Goal: Task Accomplishment & Management: Use online tool/utility

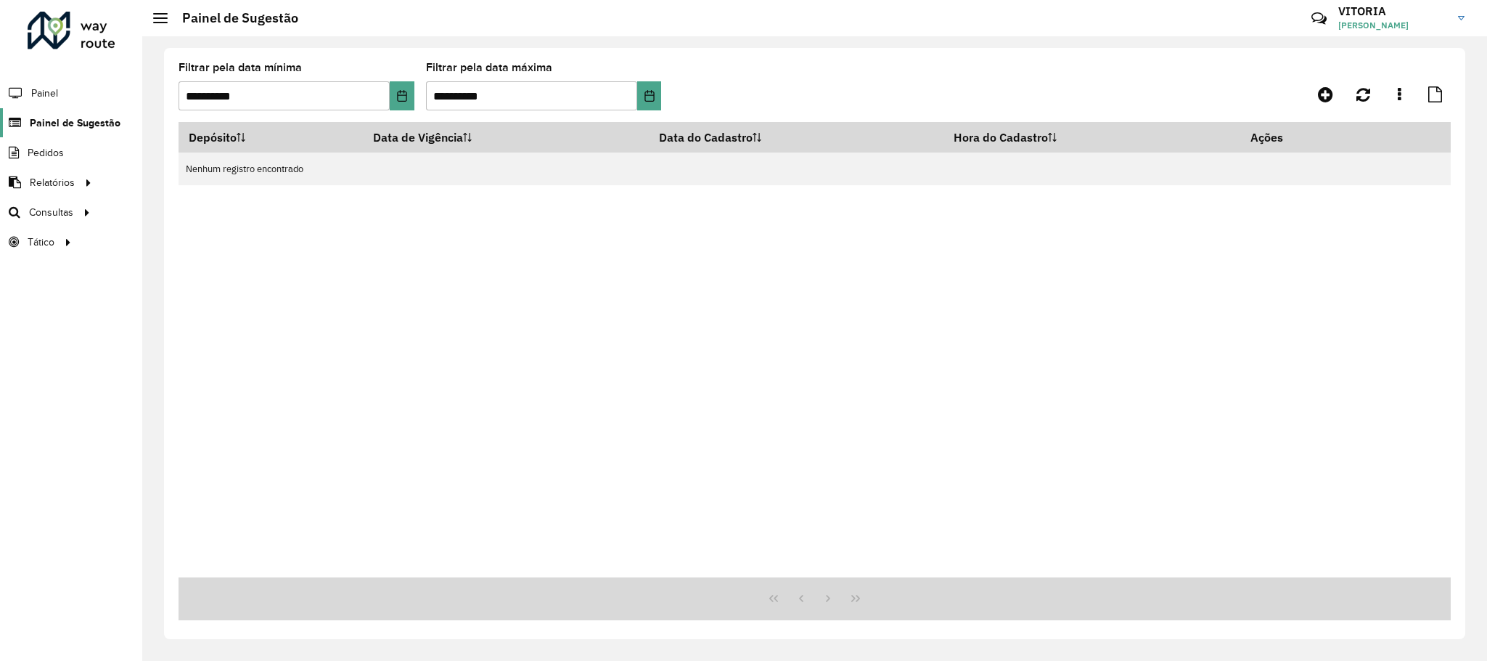
click at [46, 115] on span "Painel de Sugestão" at bounding box center [75, 122] width 91 height 15
click at [153, 209] on link "Roteirização" at bounding box center [242, 211] width 178 height 29
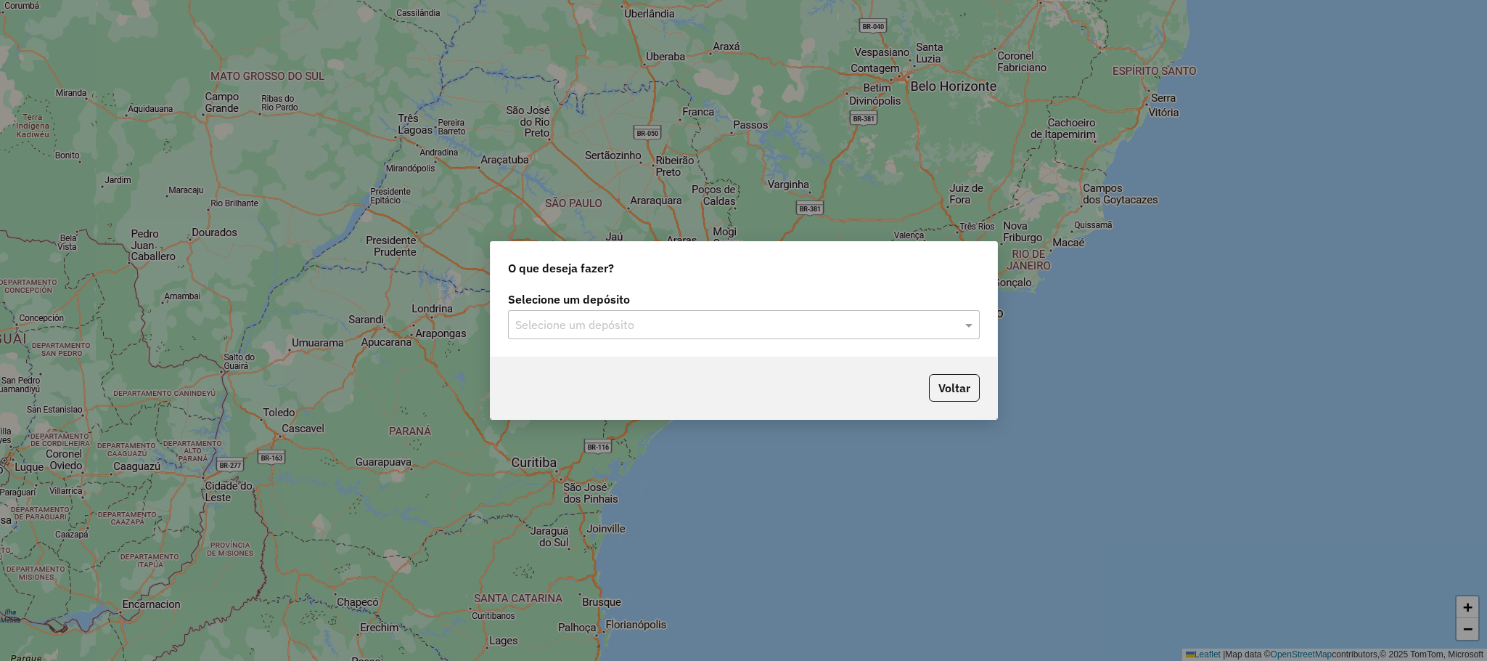
click at [608, 325] on input "text" at bounding box center [729, 324] width 428 height 17
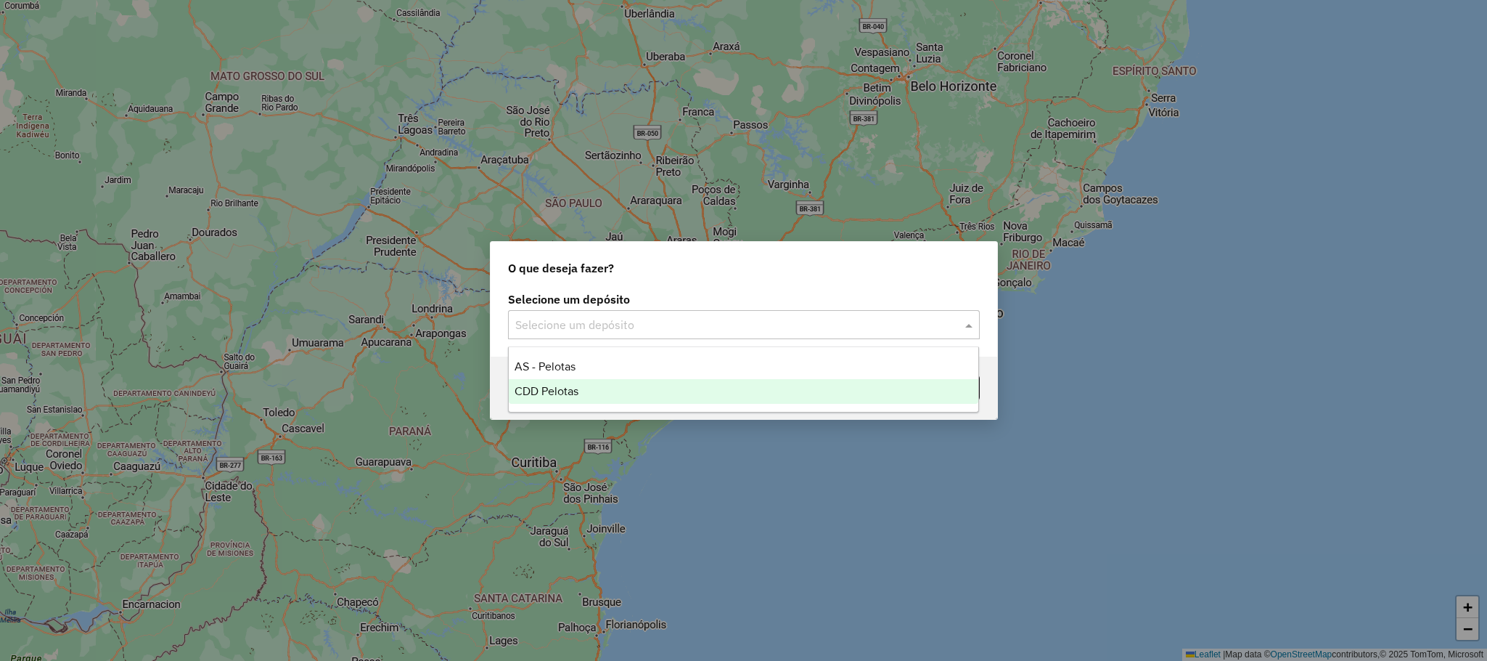
click at [595, 395] on div "CDD Pelotas" at bounding box center [744, 391] width 470 height 25
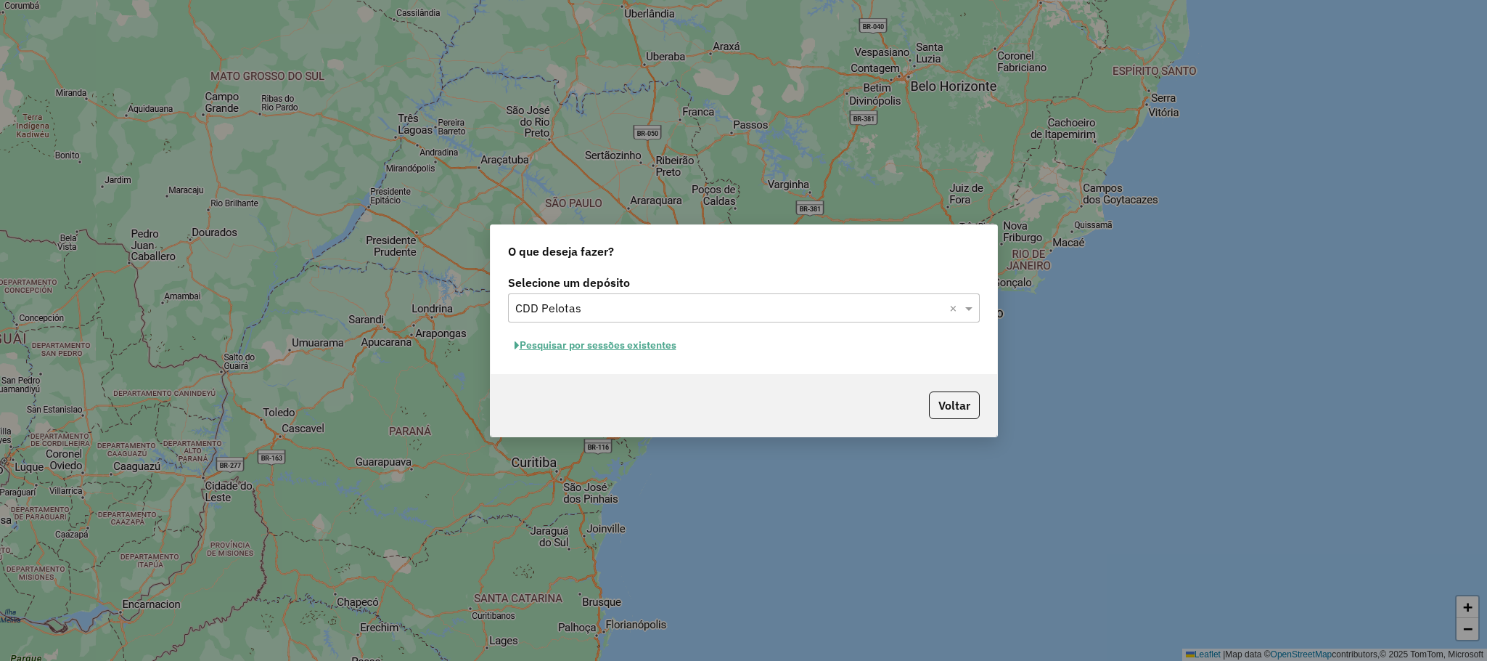
click at [594, 344] on button "Pesquisar por sessões existentes" at bounding box center [595, 345] width 175 height 23
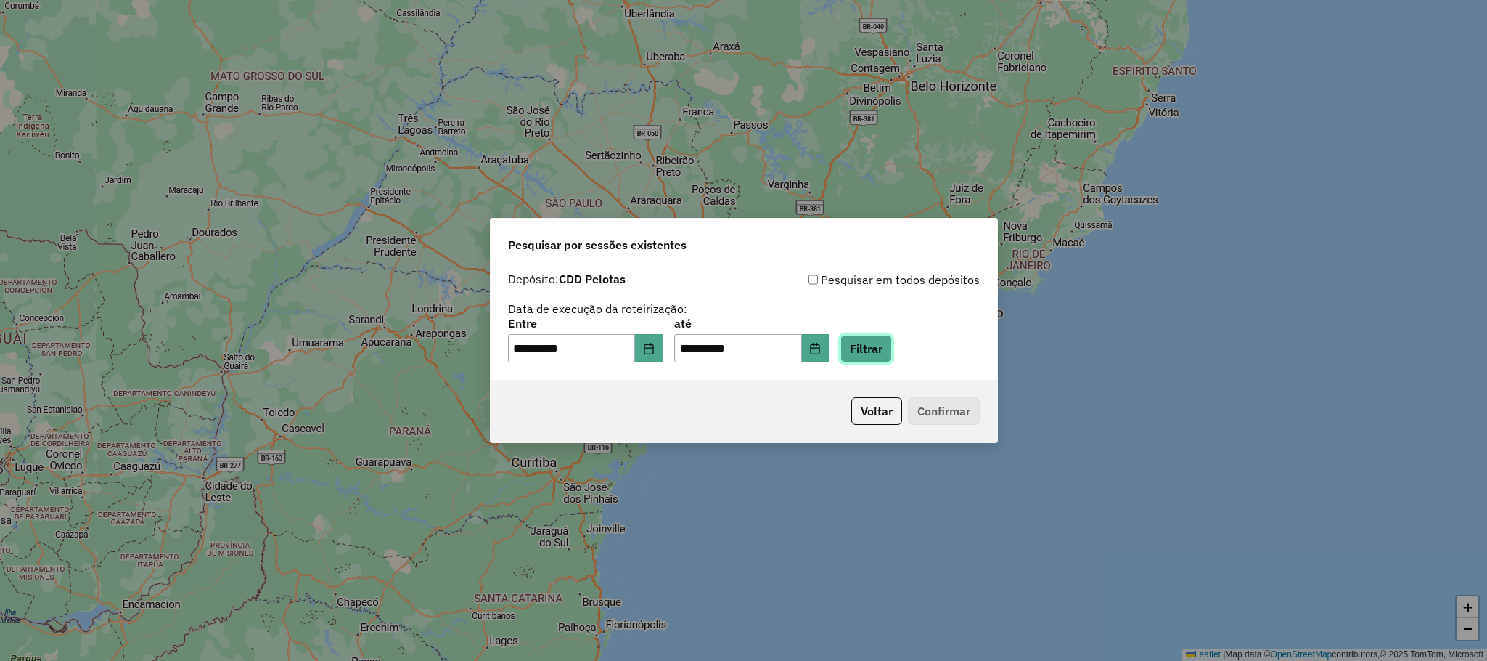
click at [892, 349] on button "Filtrar" at bounding box center [867, 349] width 52 height 28
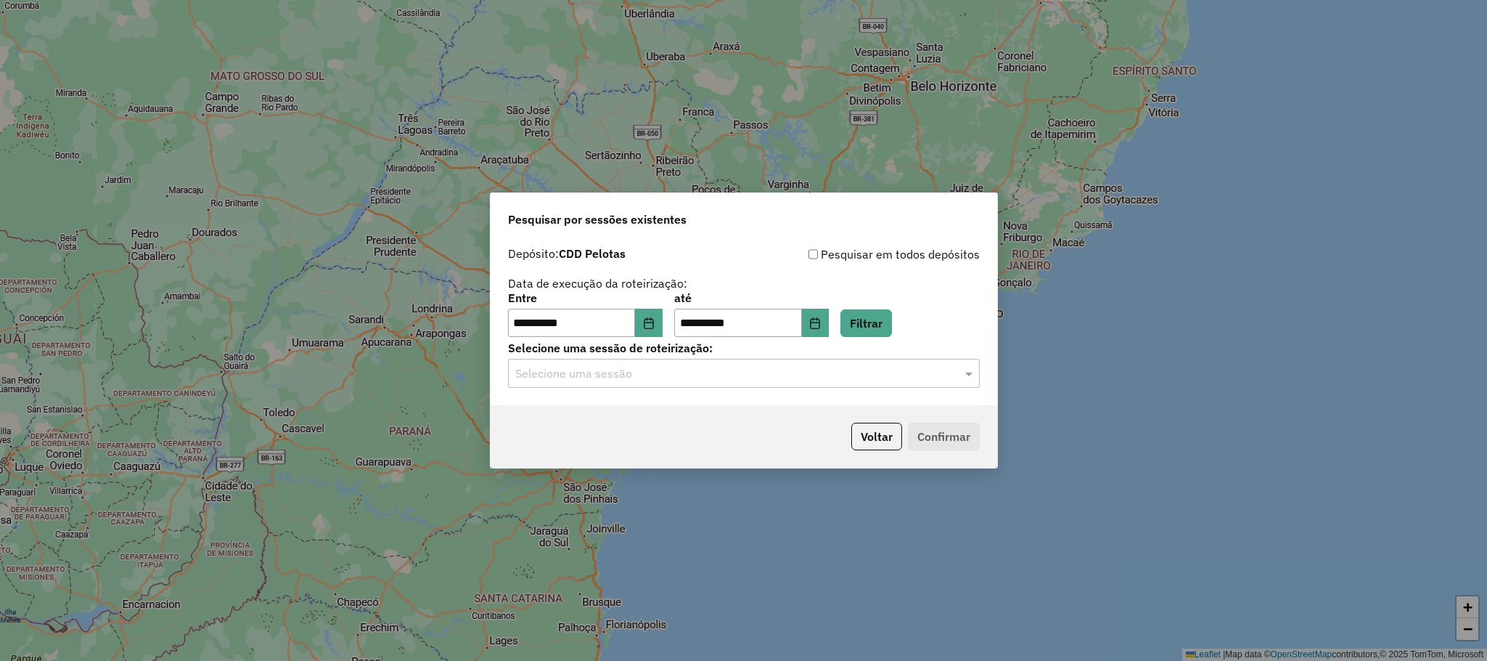
click at [798, 377] on input "text" at bounding box center [729, 373] width 428 height 17
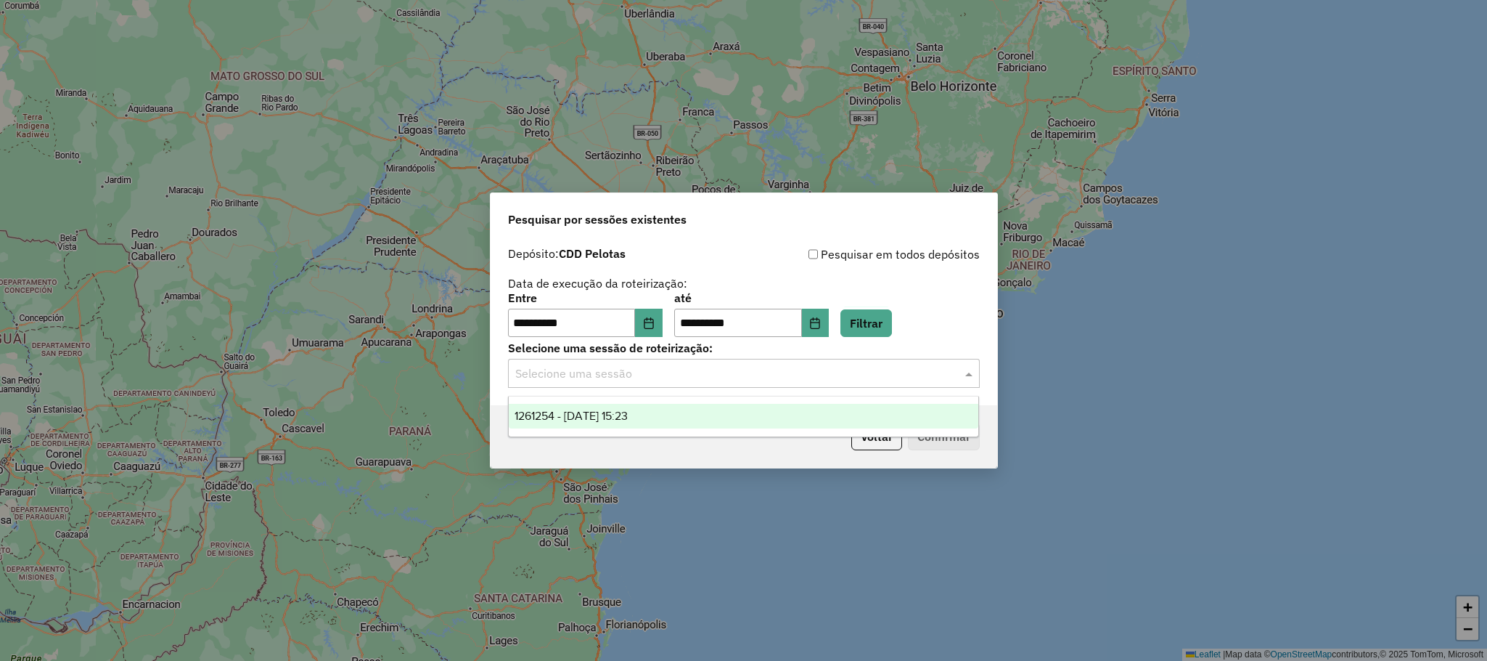
click at [711, 405] on div "1261254 - 08/09/2025 15:23" at bounding box center [744, 416] width 470 height 25
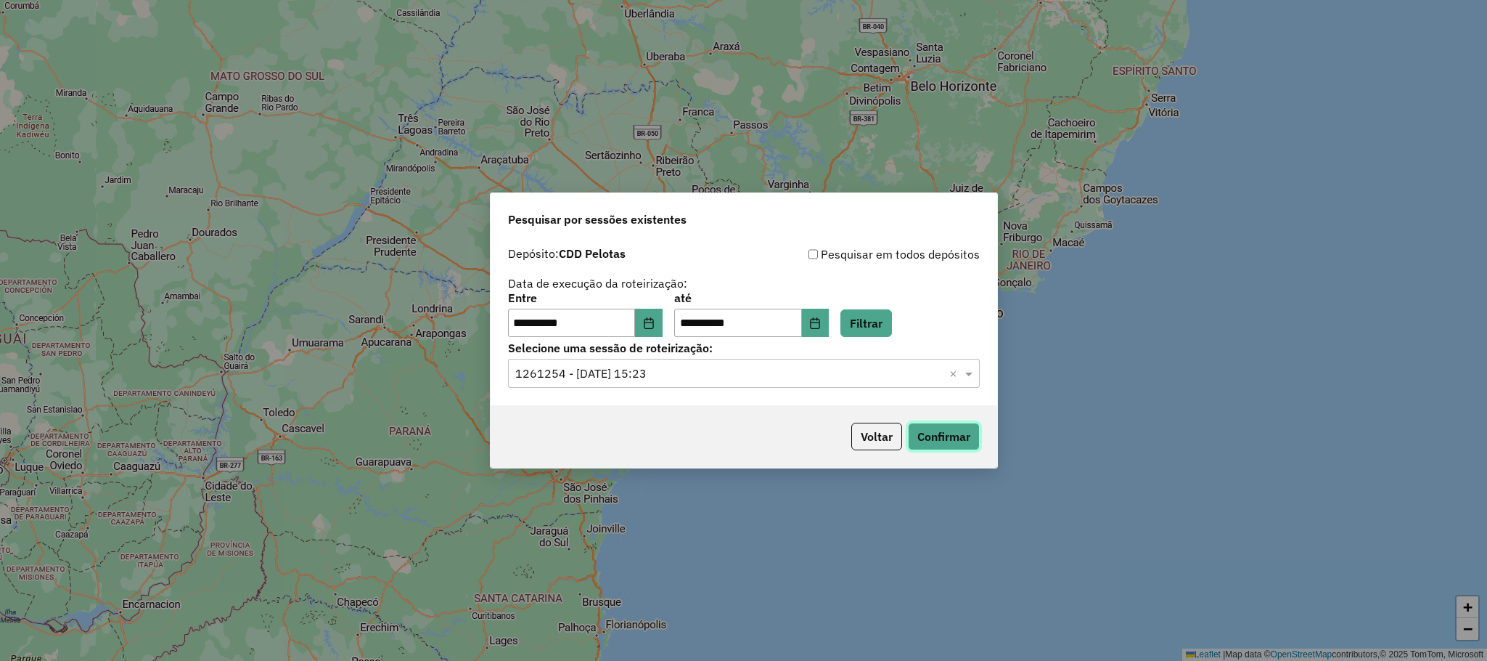
click at [920, 425] on button "Confirmar" at bounding box center [944, 436] width 72 height 28
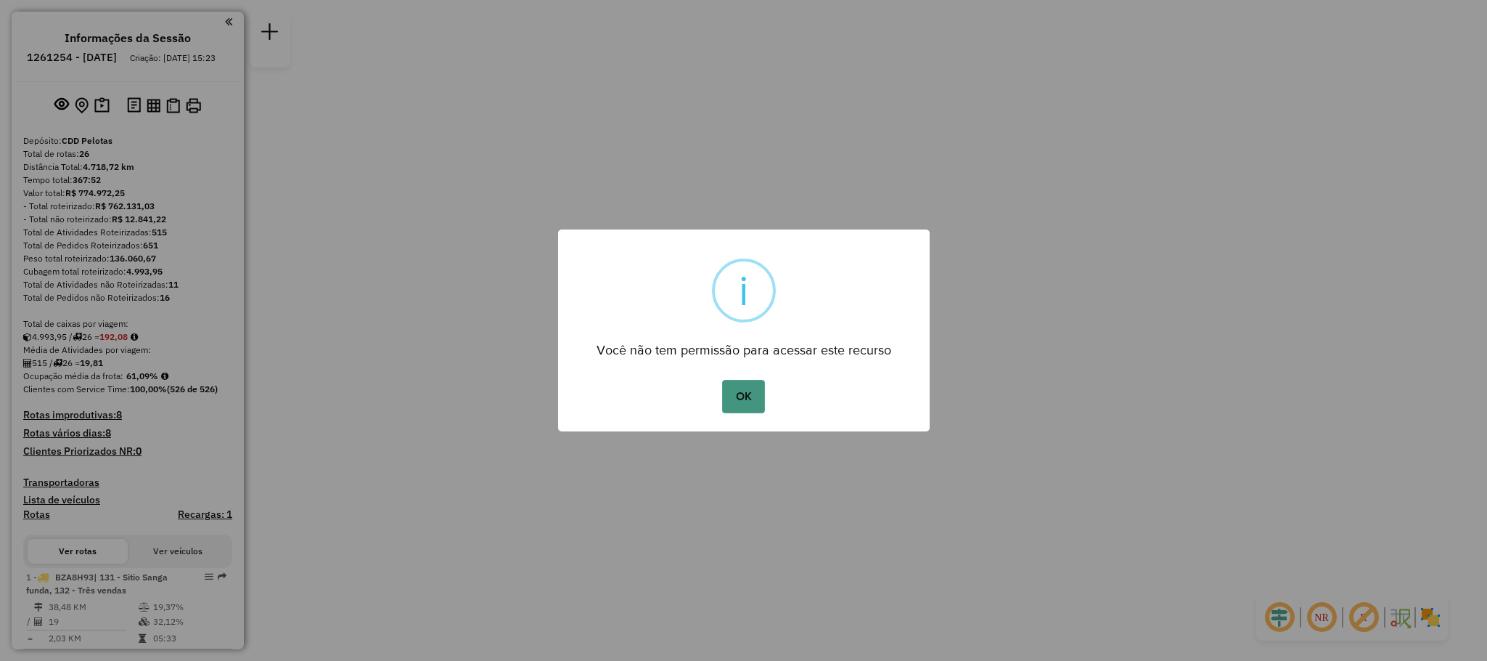
click at [745, 399] on button "OK" at bounding box center [743, 396] width 43 height 33
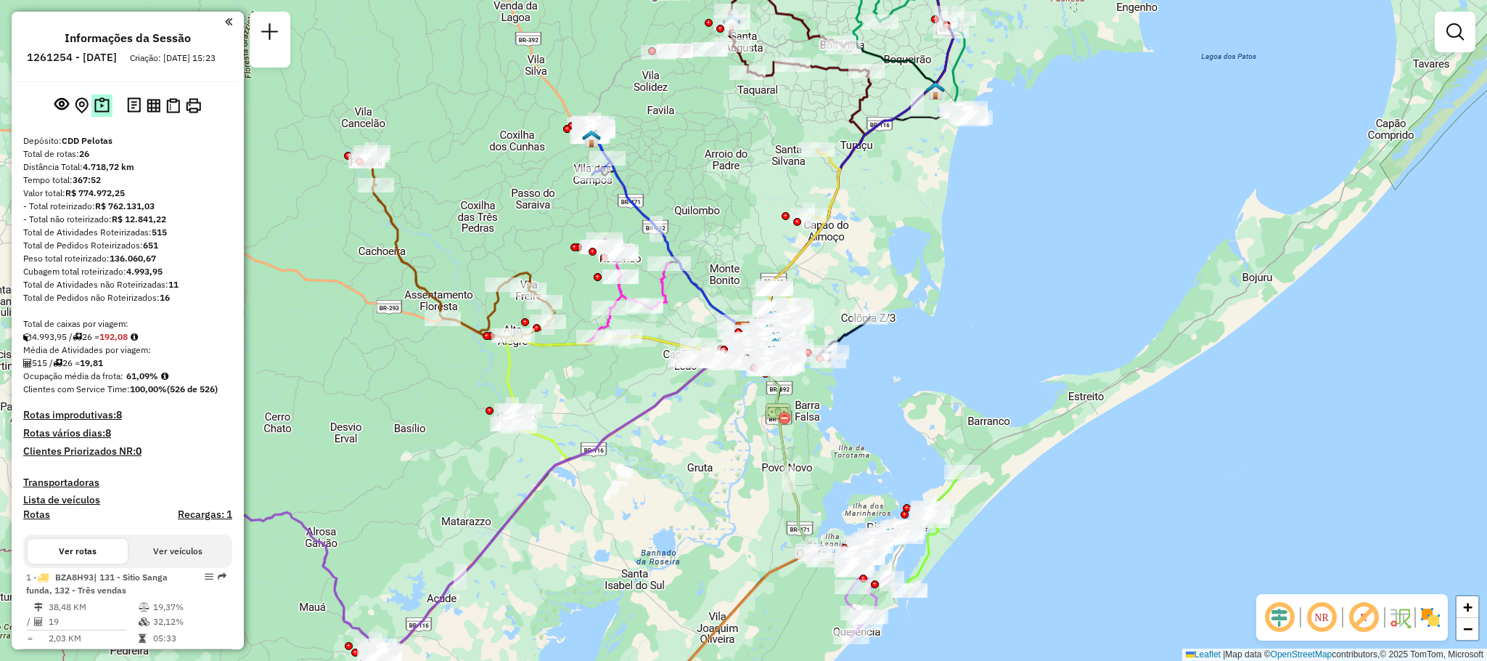
click at [100, 109] on img at bounding box center [101, 105] width 15 height 17
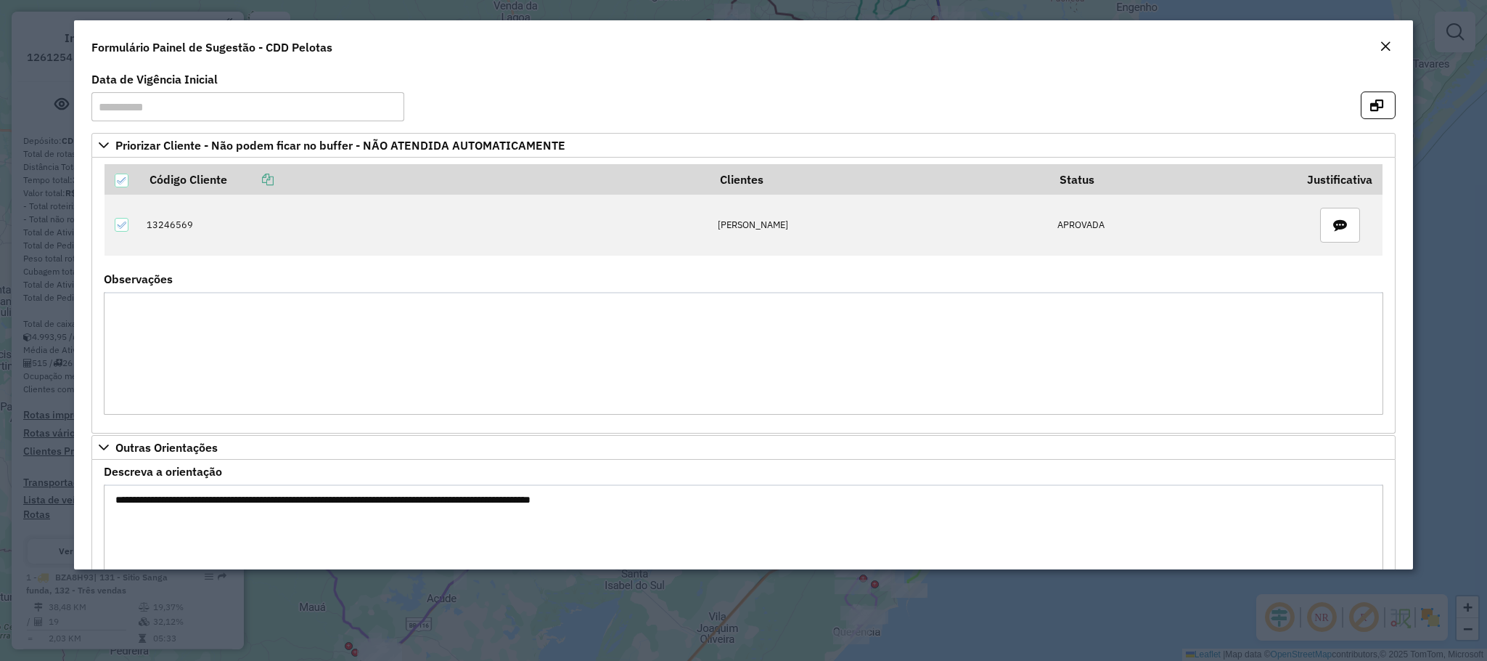
scroll to position [78, 0]
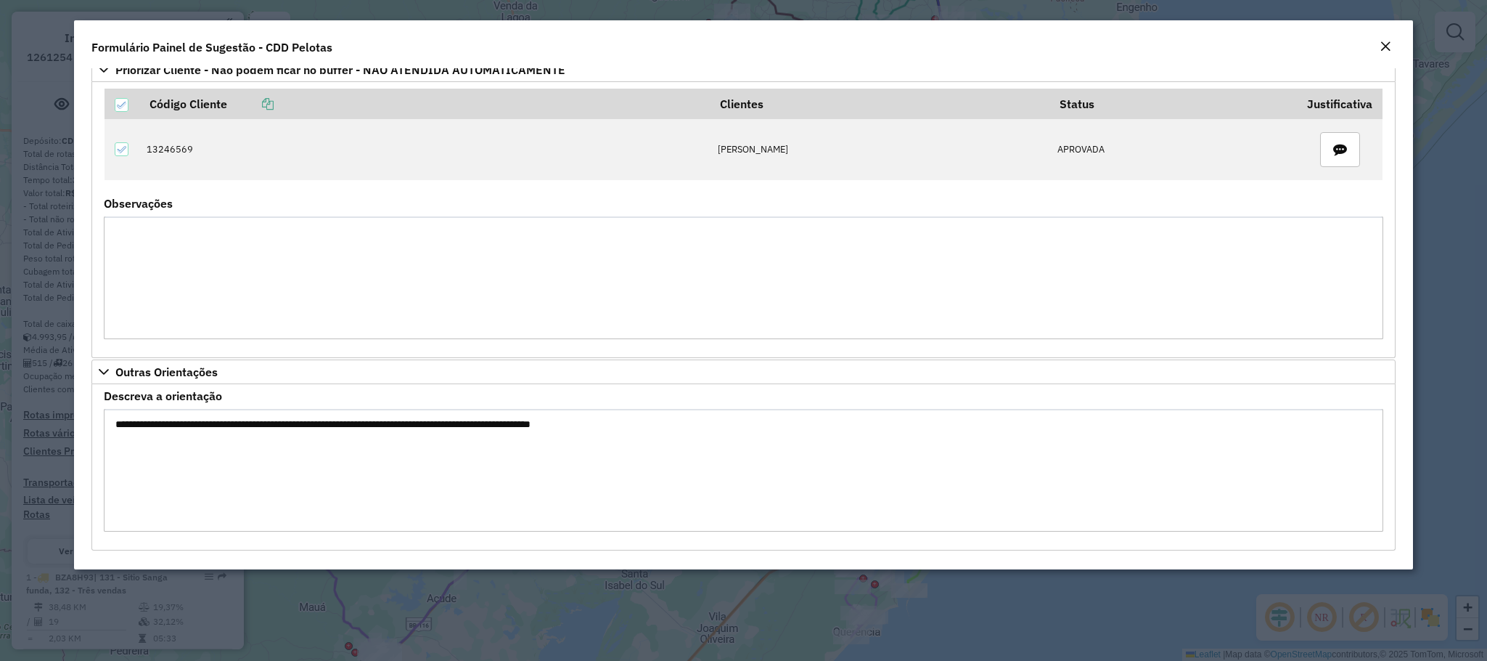
click at [1389, 39] on div "Close" at bounding box center [1386, 46] width 12 height 17
